Goal: Task Accomplishment & Management: Complete application form

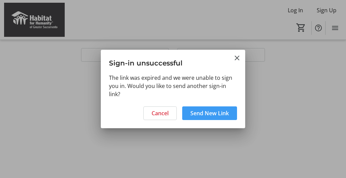
click at [218, 110] on span "Send New Link" at bounding box center [209, 113] width 38 height 8
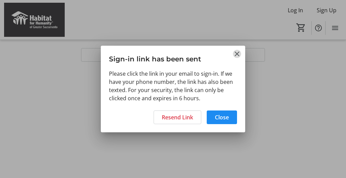
click at [236, 54] on mat-icon "Close" at bounding box center [237, 54] width 8 height 8
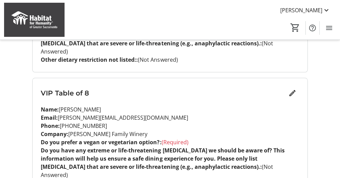
click at [23, 168] on div "My Event Tickets Here you can enter guest details for each ticket. Purchased ti…" at bounding box center [170, 146] width 340 height 1137
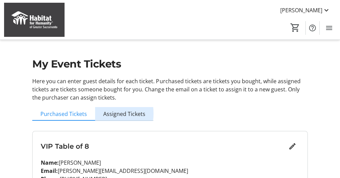
click at [110, 113] on span "Assigned Tickets" at bounding box center [124, 113] width 42 height 5
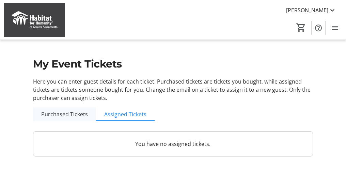
click at [63, 113] on span "Purchased Tickets" at bounding box center [64, 113] width 47 height 5
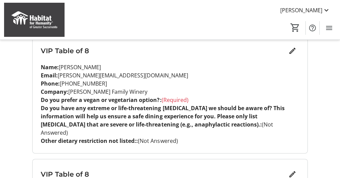
scroll to position [94, 0]
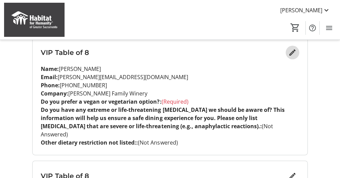
click at [293, 50] on mat-icon "Edit" at bounding box center [293, 52] width 8 height 8
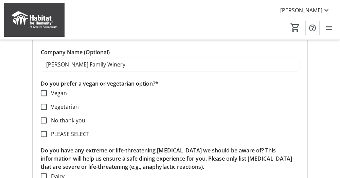
scroll to position [170, 0]
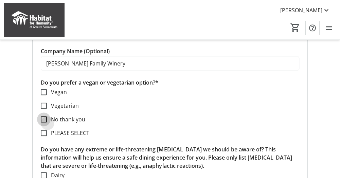
click at [46, 120] on input "No thank you" at bounding box center [44, 119] width 6 height 6
checkbox input "true"
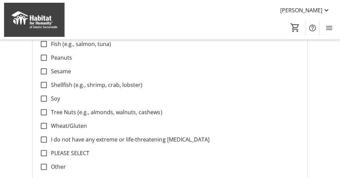
scroll to position [330, 0]
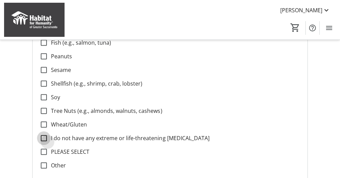
click at [45, 140] on input "I do not have any extreme or life-threatening [MEDICAL_DATA]" at bounding box center [44, 138] width 6 height 6
checkbox input "true"
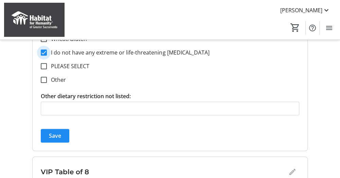
scroll to position [418, 0]
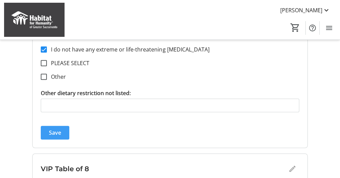
click at [51, 133] on span "Save" at bounding box center [55, 132] width 12 height 8
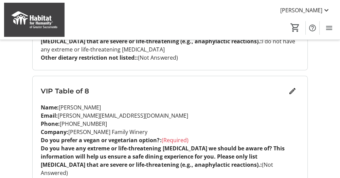
scroll to position [200, 0]
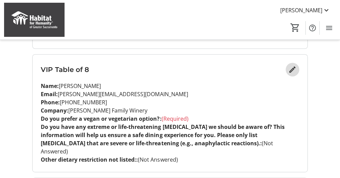
click at [295, 69] on mat-icon "Edit" at bounding box center [293, 69] width 8 height 8
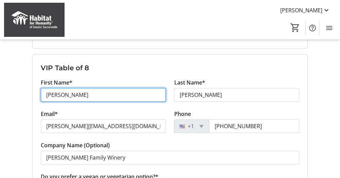
click at [133, 90] on input "[PERSON_NAME]" at bounding box center [103, 95] width 125 height 14
type input "J"
type input "[PERSON_NAME]"
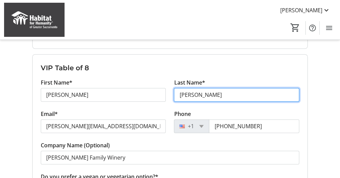
type input "[PERSON_NAME]"
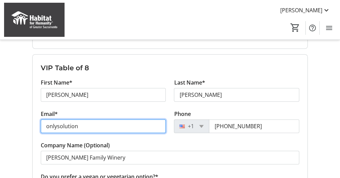
type input "[EMAIL_ADDRESS][DOMAIN_NAME]"
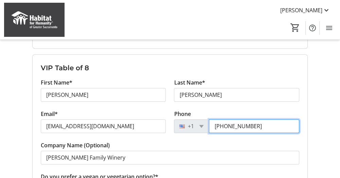
click at [266, 122] on input "[PHONE_NUMBER]" at bounding box center [254, 126] width 90 height 14
type input "9"
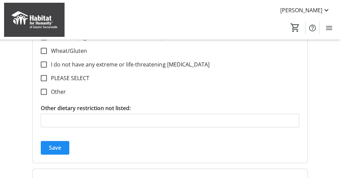
scroll to position [535, 0]
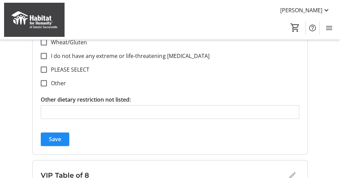
type input "[PHONE_NUMBER]"
click at [51, 136] on span "Save" at bounding box center [55, 139] width 12 height 8
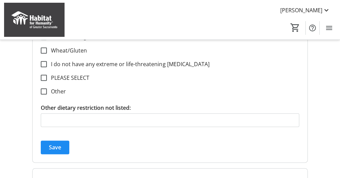
click at [53, 147] on span "Save" at bounding box center [55, 147] width 12 height 8
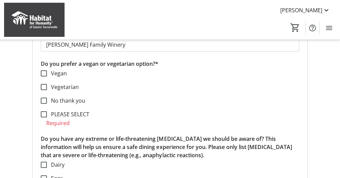
scroll to position [309, 0]
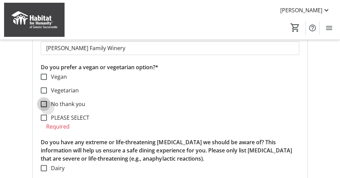
click at [46, 105] on input "No thank you" at bounding box center [44, 104] width 6 height 6
checkbox input "true"
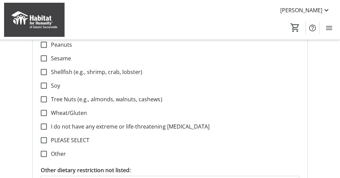
scroll to position [465, 0]
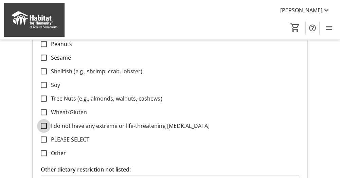
click at [45, 126] on input "I do not have any extreme or life-threatening [MEDICAL_DATA]" at bounding box center [44, 125] width 6 height 6
checkbox input "true"
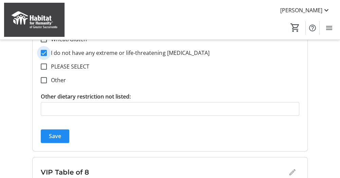
scroll to position [539, 0]
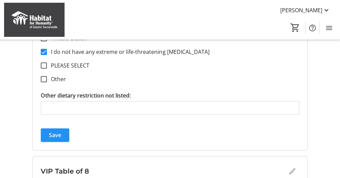
click at [54, 133] on span "Save" at bounding box center [55, 135] width 12 height 8
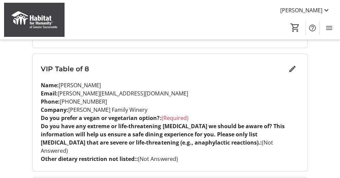
scroll to position [327, 0]
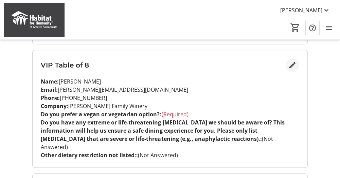
click at [293, 67] on mat-icon "Edit" at bounding box center [293, 65] width 8 height 8
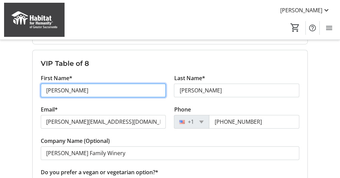
click at [80, 91] on input "[PERSON_NAME]" at bounding box center [103, 90] width 125 height 14
type input "J"
type input "[PERSON_NAME]"
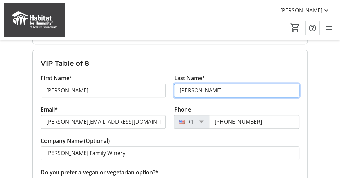
type input "[PERSON_NAME]"
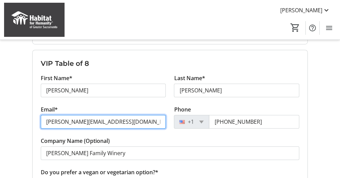
type input "[PERSON_NAME][EMAIL_ADDRESS][DOMAIN_NAME]"
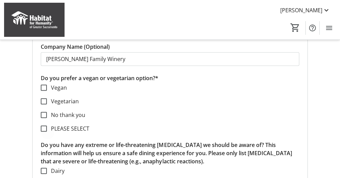
scroll to position [421, 0]
type input "[PHONE_NUMBER]"
click at [43, 114] on input "No thank you" at bounding box center [44, 114] width 6 height 6
checkbox input "true"
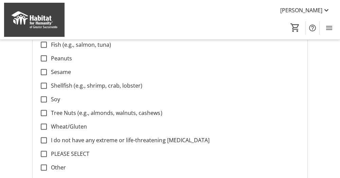
scroll to position [583, 0]
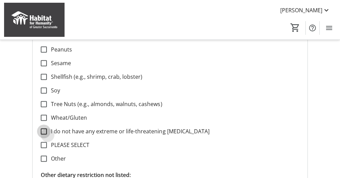
click at [45, 131] on input "I do not have any extreme or life-threatening [MEDICAL_DATA]" at bounding box center [44, 131] width 6 height 6
checkbox input "true"
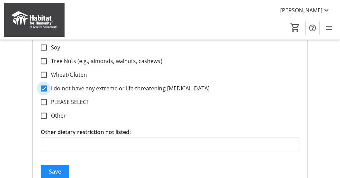
scroll to position [628, 0]
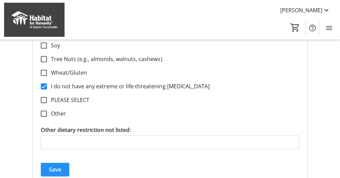
click at [56, 168] on span "Save" at bounding box center [55, 169] width 12 height 8
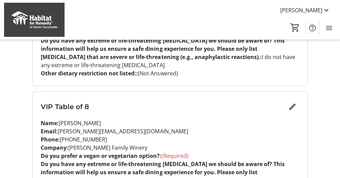
scroll to position [409, 0]
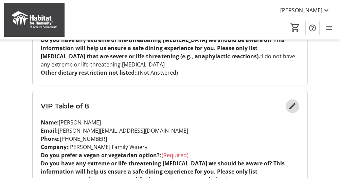
click at [294, 105] on mat-icon "Edit" at bounding box center [293, 106] width 8 height 8
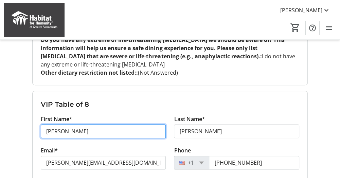
click at [65, 133] on input "[PERSON_NAME]" at bounding box center [103, 131] width 125 height 14
type input "J"
type input "[PERSON_NAME]"
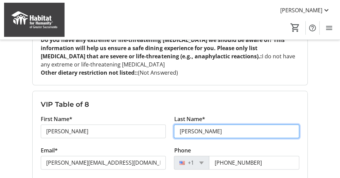
type input "[PERSON_NAME]"
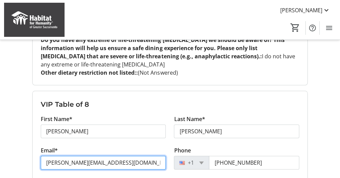
type input "[PERSON_NAME][EMAIL_ADDRESS][DOMAIN_NAME]"
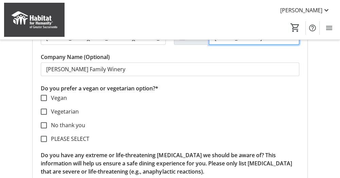
scroll to position [537, 0]
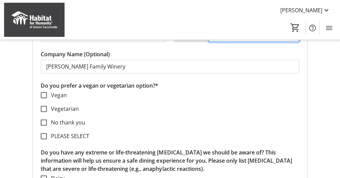
type input "[PHONE_NUMBER]"
click at [45, 122] on input "No thank you" at bounding box center [44, 122] width 6 height 6
checkbox input "true"
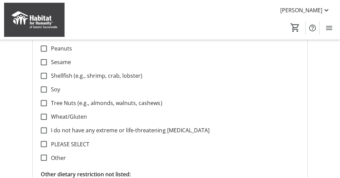
scroll to position [707, 0]
click at [45, 130] on input "I do not have any extreme or life-threatening [MEDICAL_DATA]" at bounding box center [44, 130] width 6 height 6
checkbox input "true"
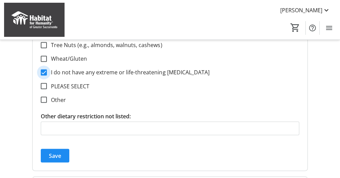
scroll to position [766, 0]
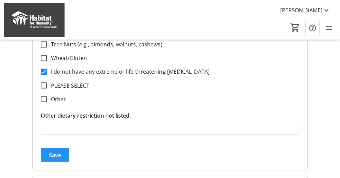
click at [52, 153] on span "Save" at bounding box center [55, 154] width 12 height 8
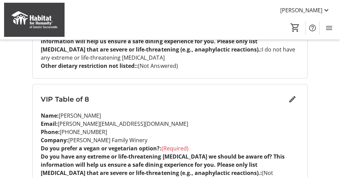
scroll to position [540, 0]
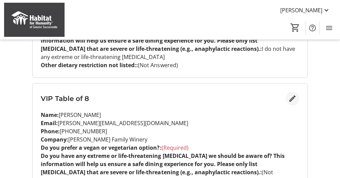
click at [293, 98] on mat-icon "Edit" at bounding box center [293, 98] width 8 height 8
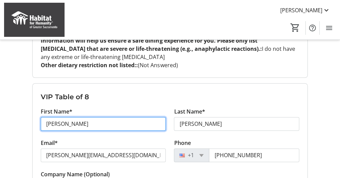
click at [66, 123] on input "[PERSON_NAME]" at bounding box center [103, 124] width 125 height 14
type input "J"
type input "[PERSON_NAME]"
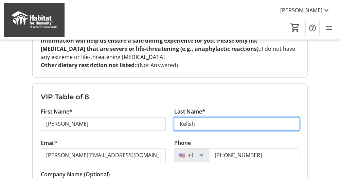
type input "Kelish"
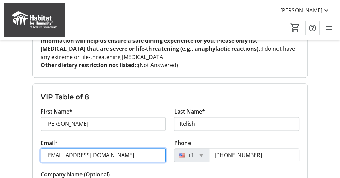
type input "[EMAIL_ADDRESS][DOMAIN_NAME]"
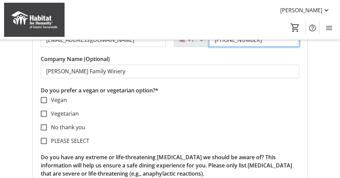
scroll to position [658, 0]
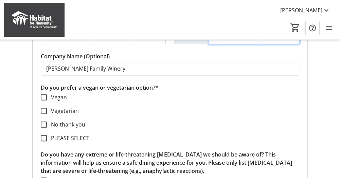
type input "[PHONE_NUMBER]"
click at [46, 123] on input "No thank you" at bounding box center [44, 124] width 6 height 6
checkbox input "true"
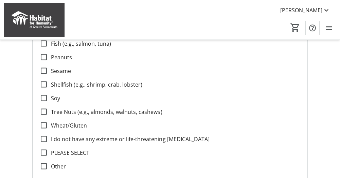
scroll to position [822, 0]
click at [45, 136] on input "I do not have any extreme or life-threatening [MEDICAL_DATA]" at bounding box center [44, 138] width 6 height 6
checkbox input "true"
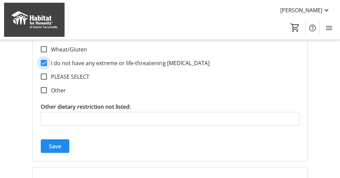
scroll to position [899, 0]
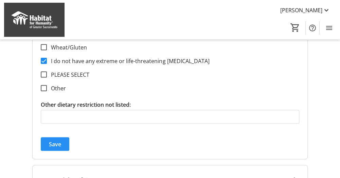
click at [54, 144] on span "Save" at bounding box center [55, 144] width 12 height 8
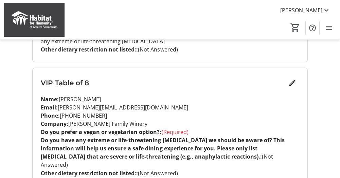
scroll to position [680, 0]
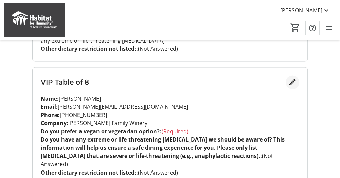
click at [291, 83] on mat-icon "Edit" at bounding box center [293, 82] width 8 height 8
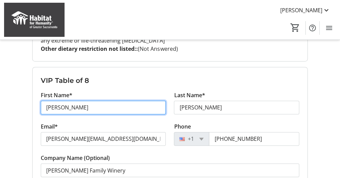
click at [66, 108] on input "[PERSON_NAME]" at bounding box center [103, 107] width 125 height 14
type input "[PERSON_NAME]"
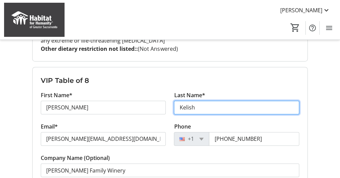
type input "Kelish"
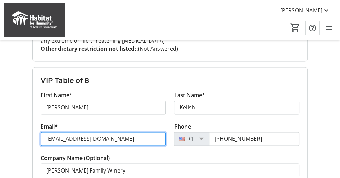
type input "[EMAIL_ADDRESS][DOMAIN_NAME]"
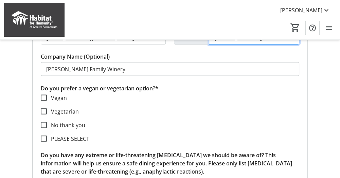
scroll to position [793, 0]
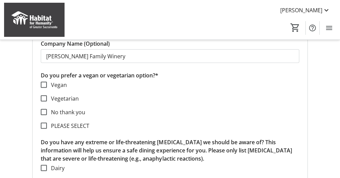
type input "[PHONE_NUMBER]"
click at [43, 112] on input "No thank you" at bounding box center [44, 111] width 6 height 6
checkbox input "true"
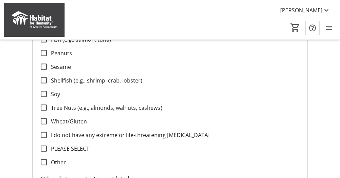
scroll to position [948, 0]
click at [47, 138] on div at bounding box center [44, 135] width 16 height 16
checkbox input "true"
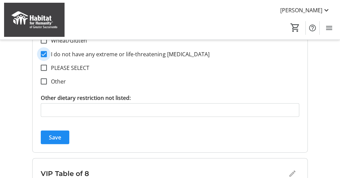
scroll to position [1031, 0]
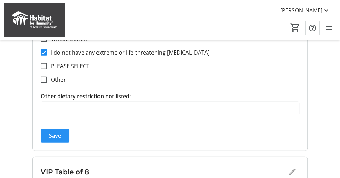
click at [52, 135] on span "Save" at bounding box center [55, 135] width 12 height 8
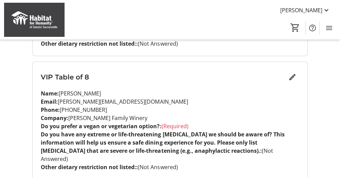
scroll to position [942, 0]
